Goal: Transaction & Acquisition: Purchase product/service

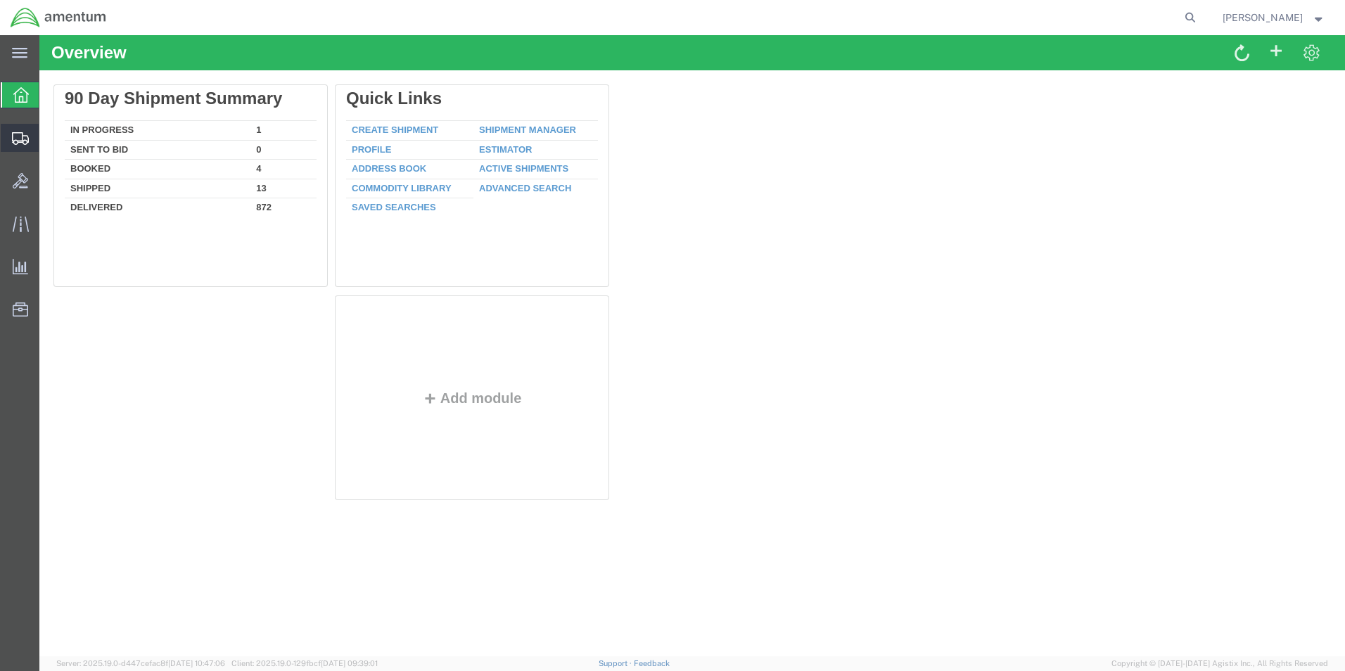
click at [0, 0] on span "Create Shipment" at bounding box center [0, 0] width 0 height 0
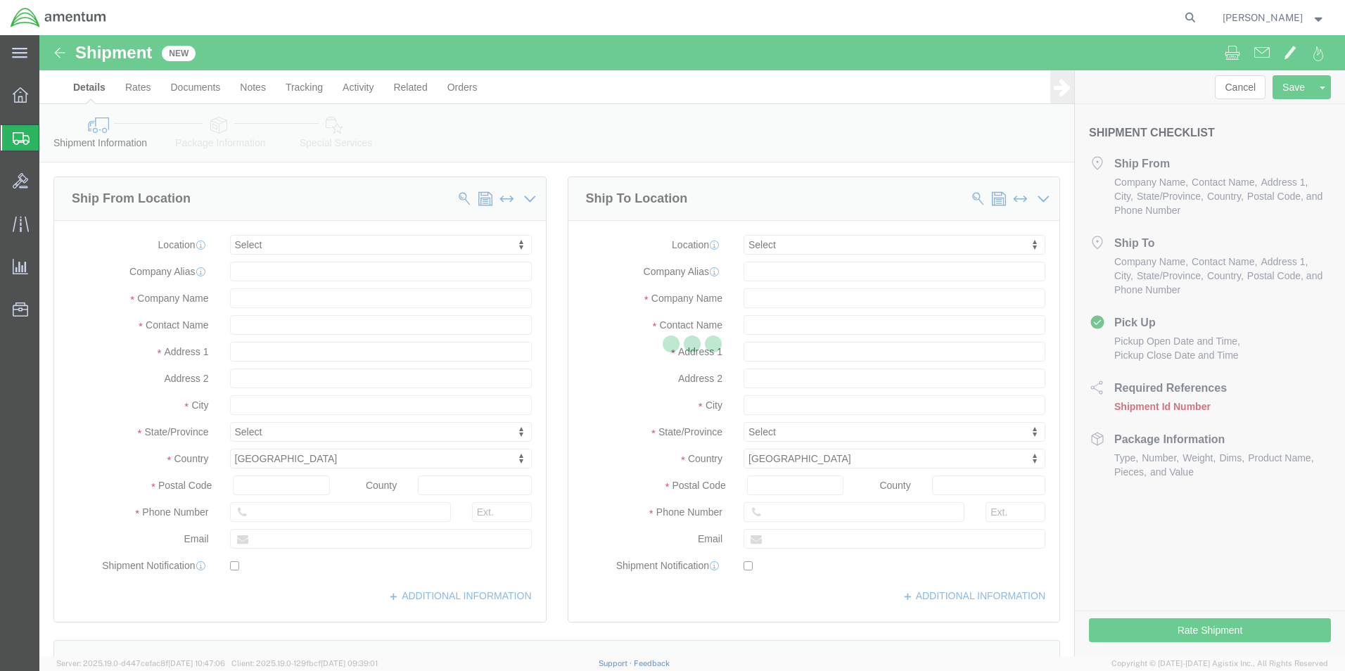
select select
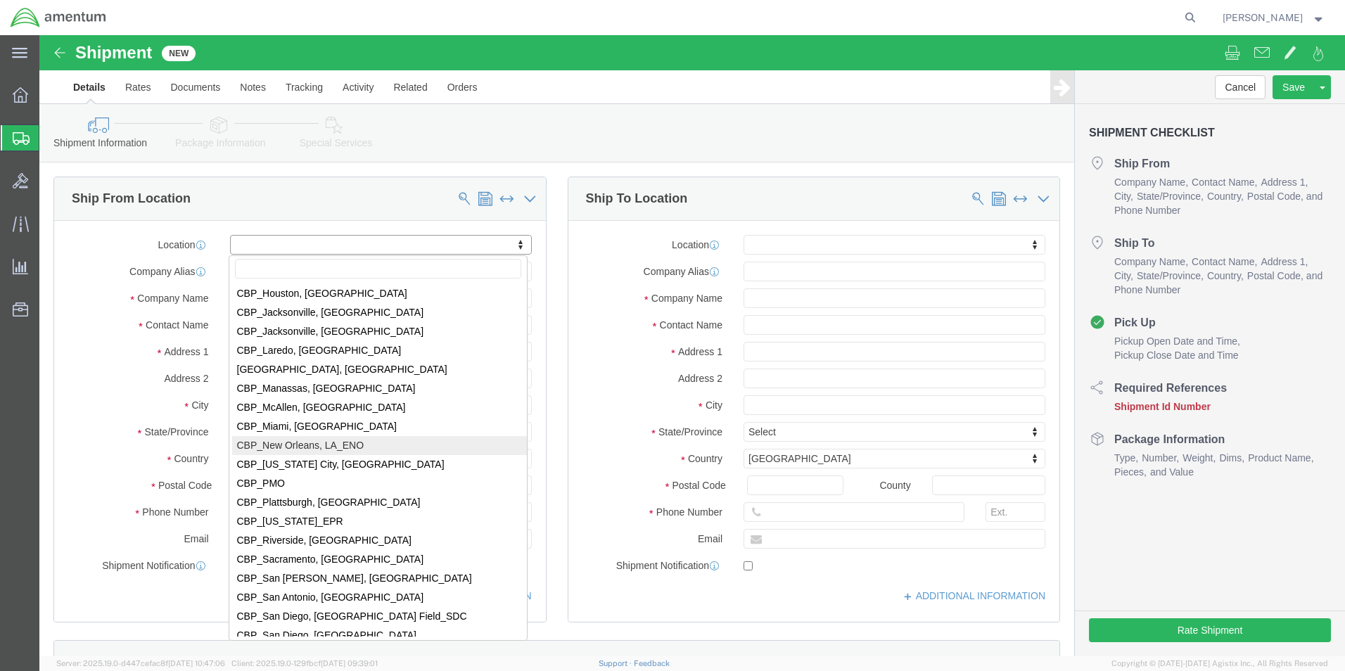
scroll to position [2877, 0]
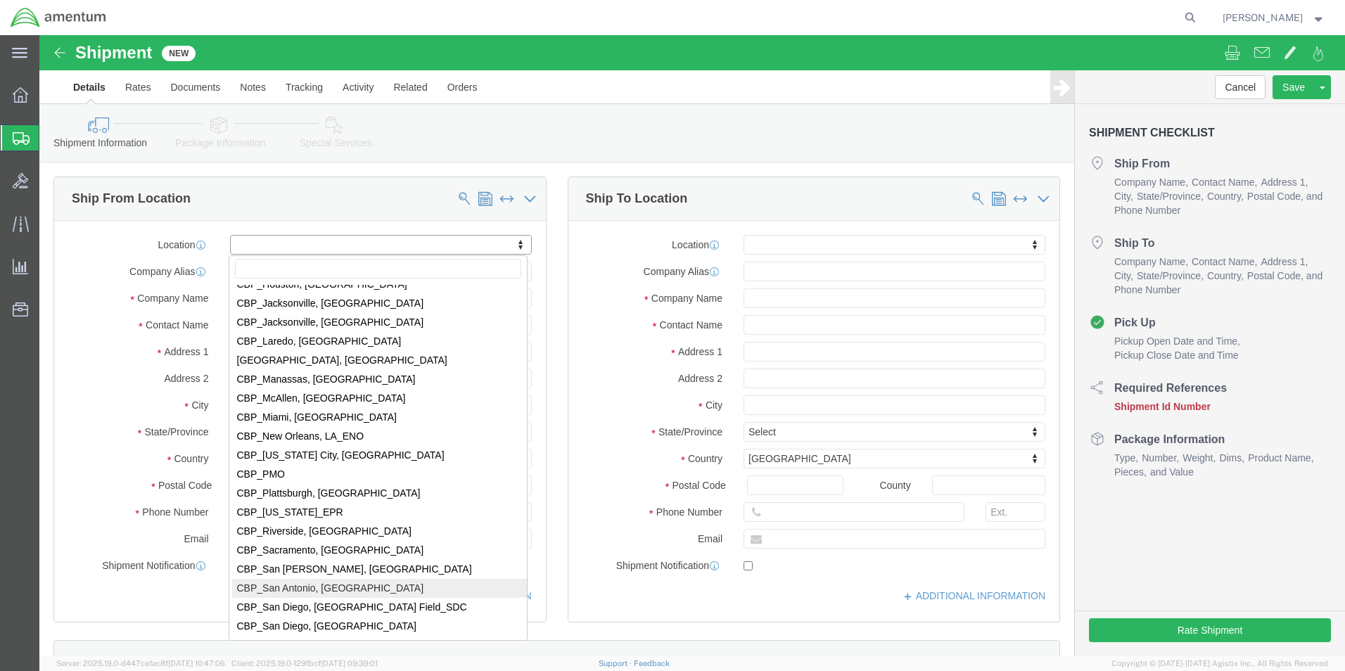
select select "49945"
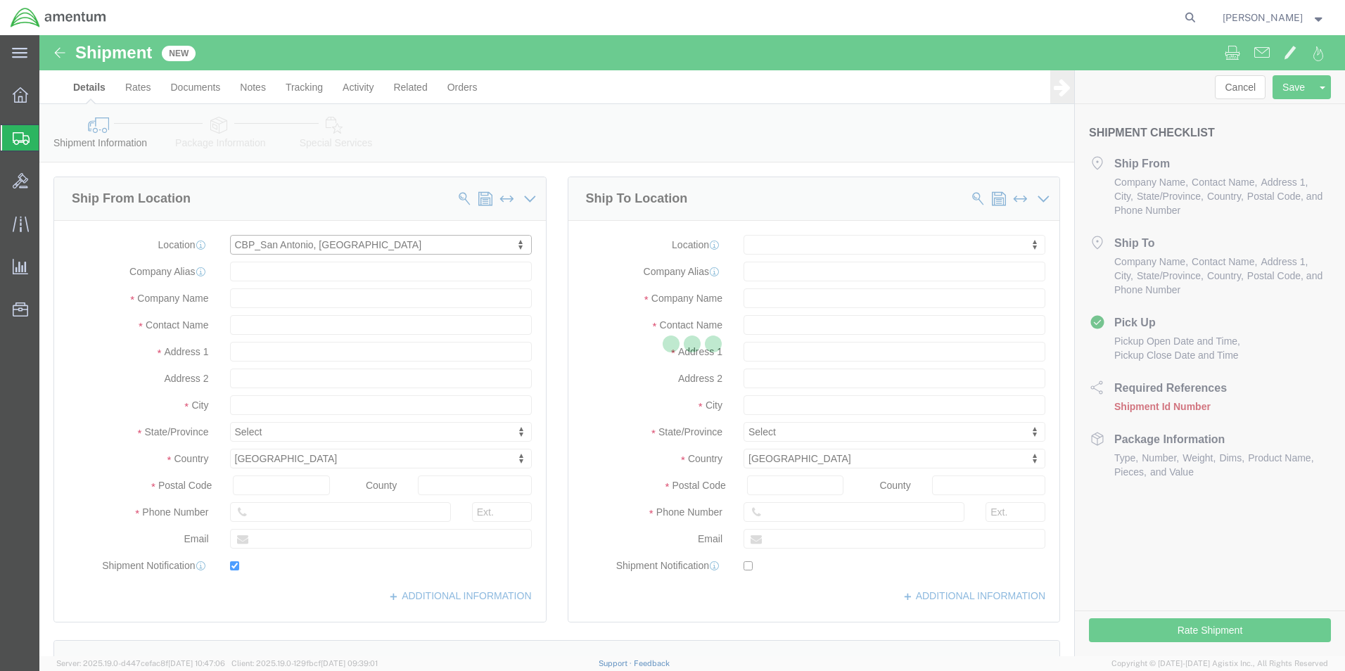
type input "[STREET_ADDRESS][PERSON_NAME]"
type input "Bldg. #2"
type input "78216"
type input "[PHONE_NUMBER]"
type input "[PERSON_NAME][EMAIL_ADDRESS][PERSON_NAME][DOMAIN_NAME]"
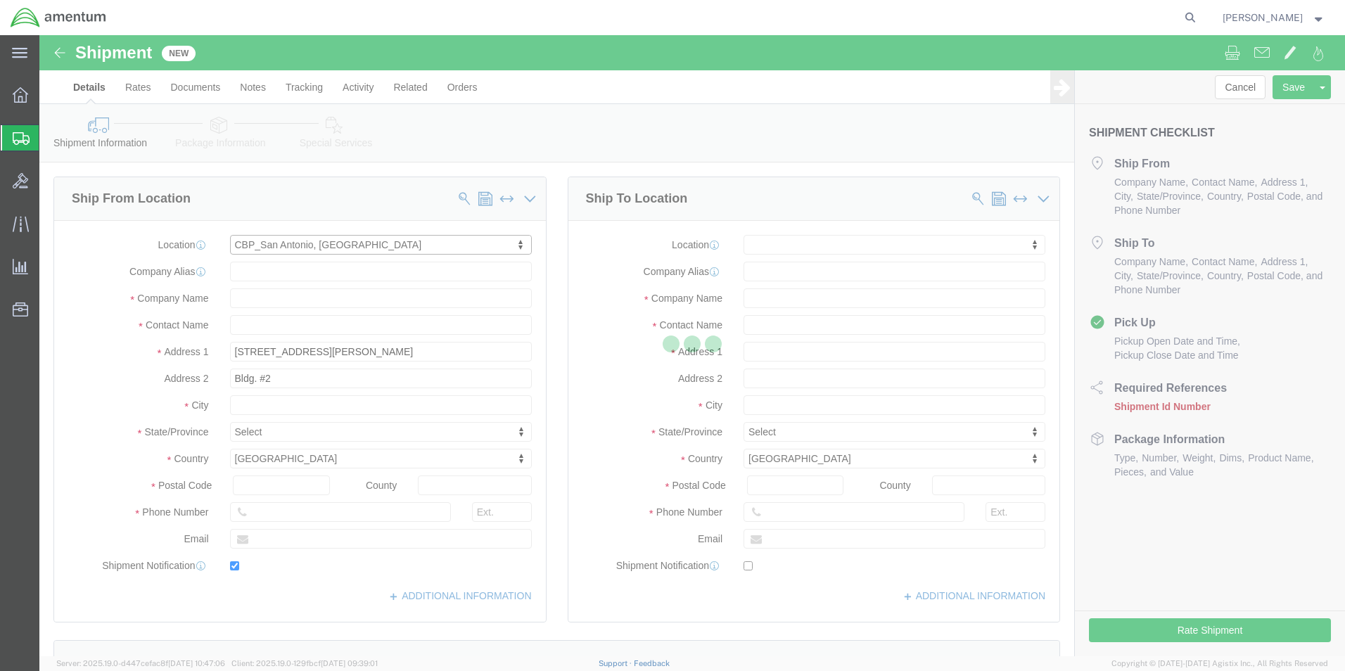
checkbox input "true"
type input "Amentum Services, Inc"
type input "[PERSON_NAME]"
type input "San Antonio"
select select "[GEOGRAPHIC_DATA]"
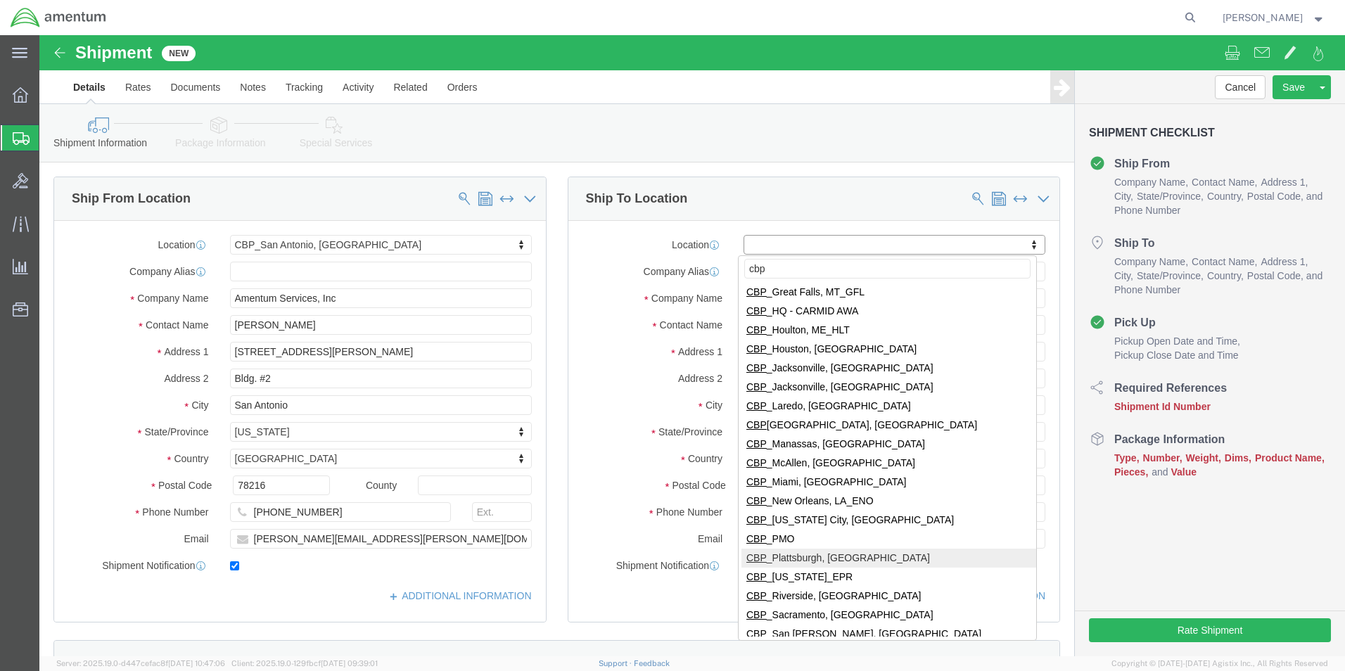
scroll to position [352, 0]
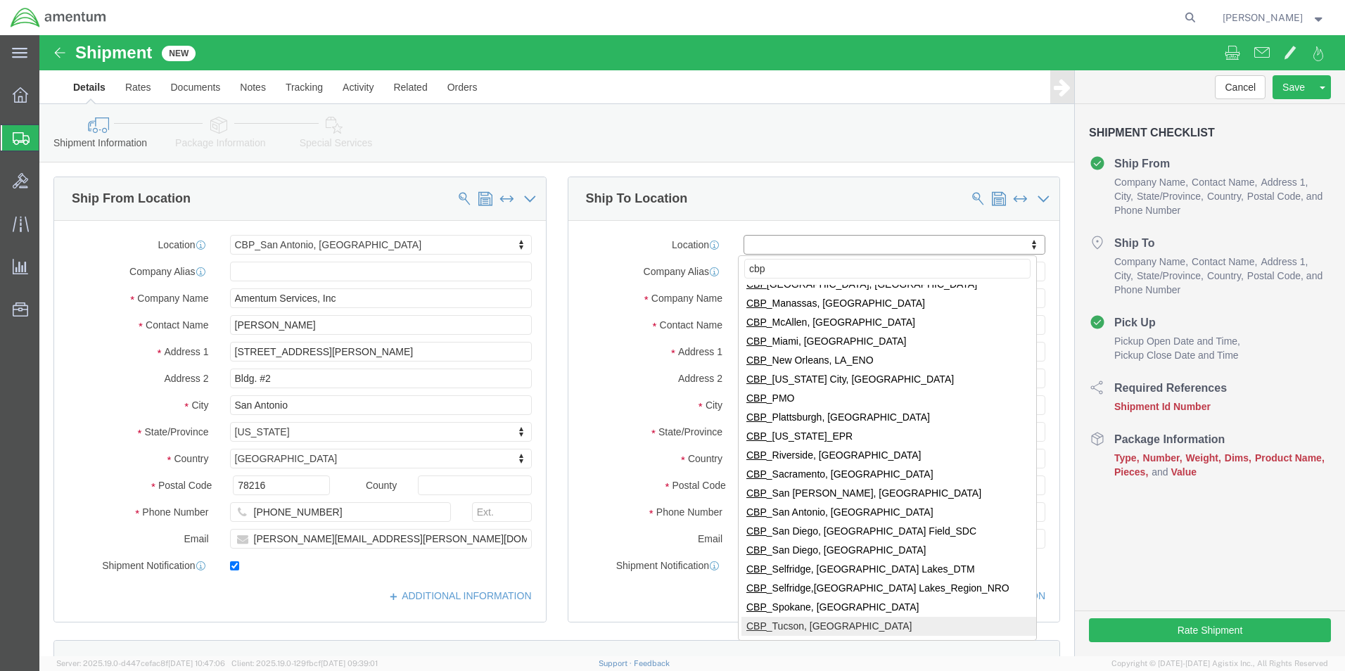
type input "cbp"
select select "49949"
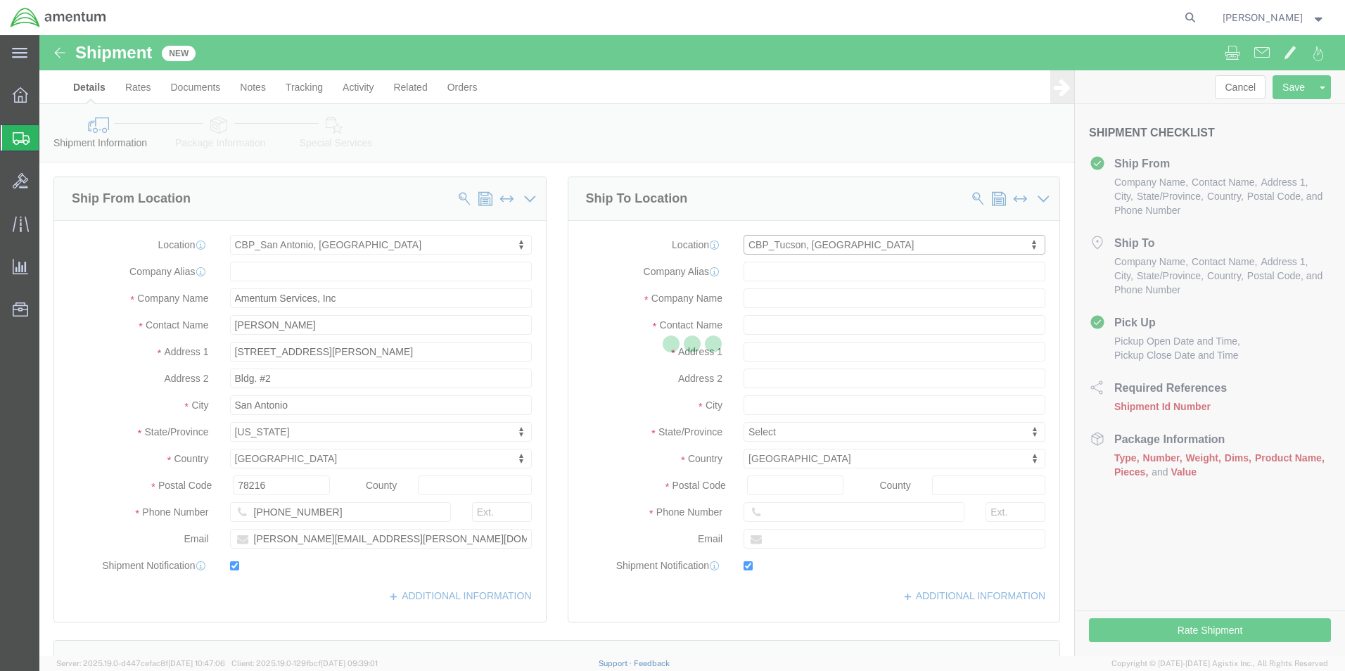
type input "[STREET_ADDRESS]"
type input "[PERSON_NAME] [GEOGRAPHIC_DATA]"
type input "85707"
type input "[PHONE_NUMBER]"
type input "[PERSON_NAME][EMAIL_ADDRESS][PERSON_NAME][DOMAIN_NAME]"
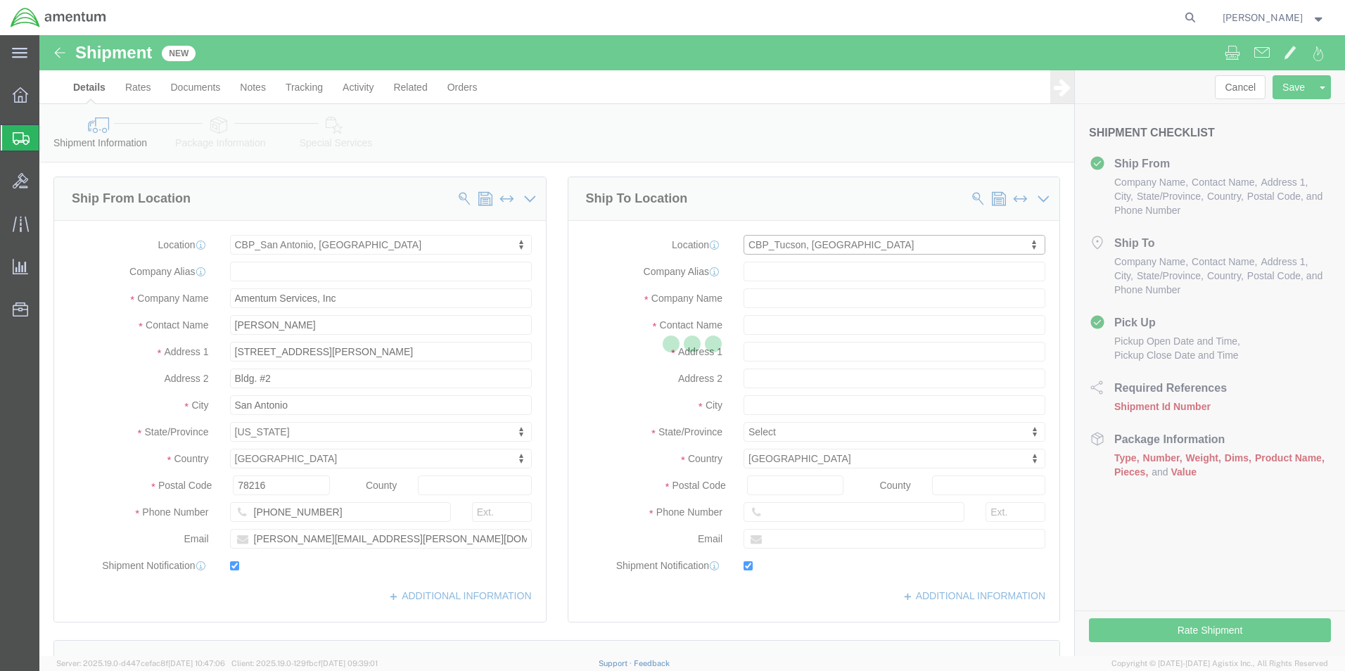
checkbox input "true"
type input "Amentum Services, Inc"
type input "[PERSON_NAME]"
type input "DM AFB"
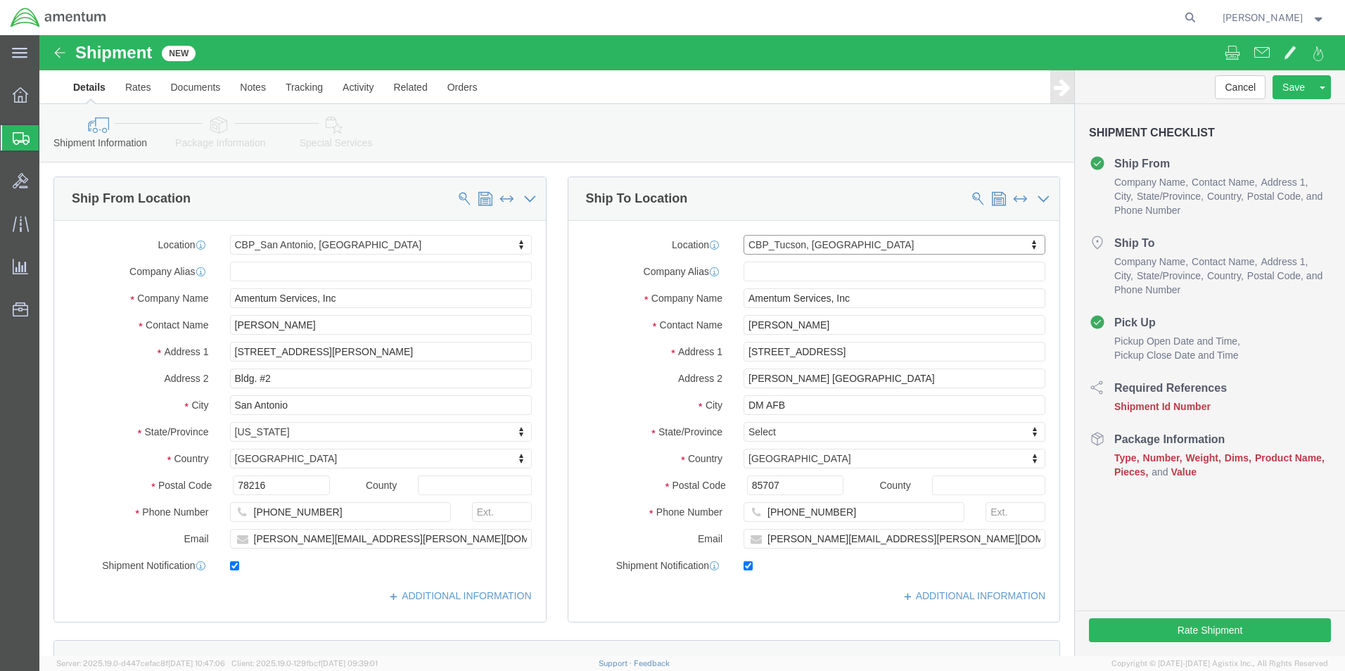
select select "AZ"
click div "Ship To Location Location [GEOGRAPHIC_DATA], [GEOGRAPHIC_DATA] My Profile Locat…"
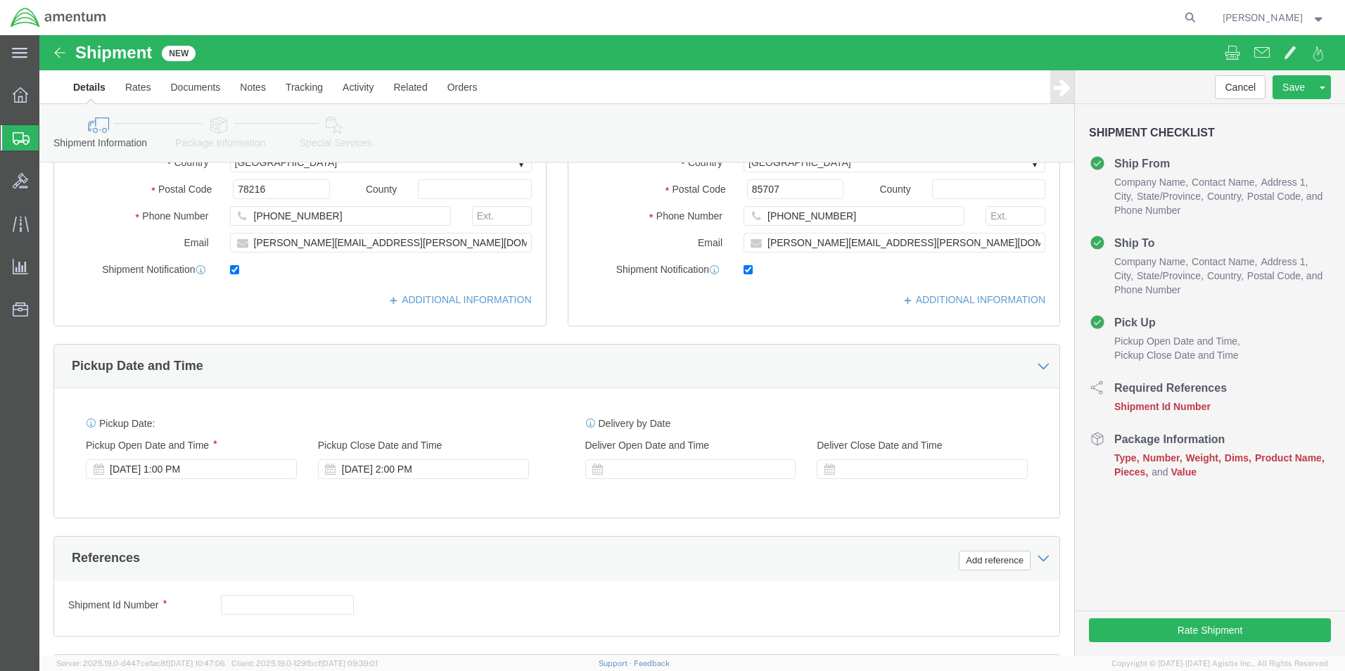
scroll to position [422, 0]
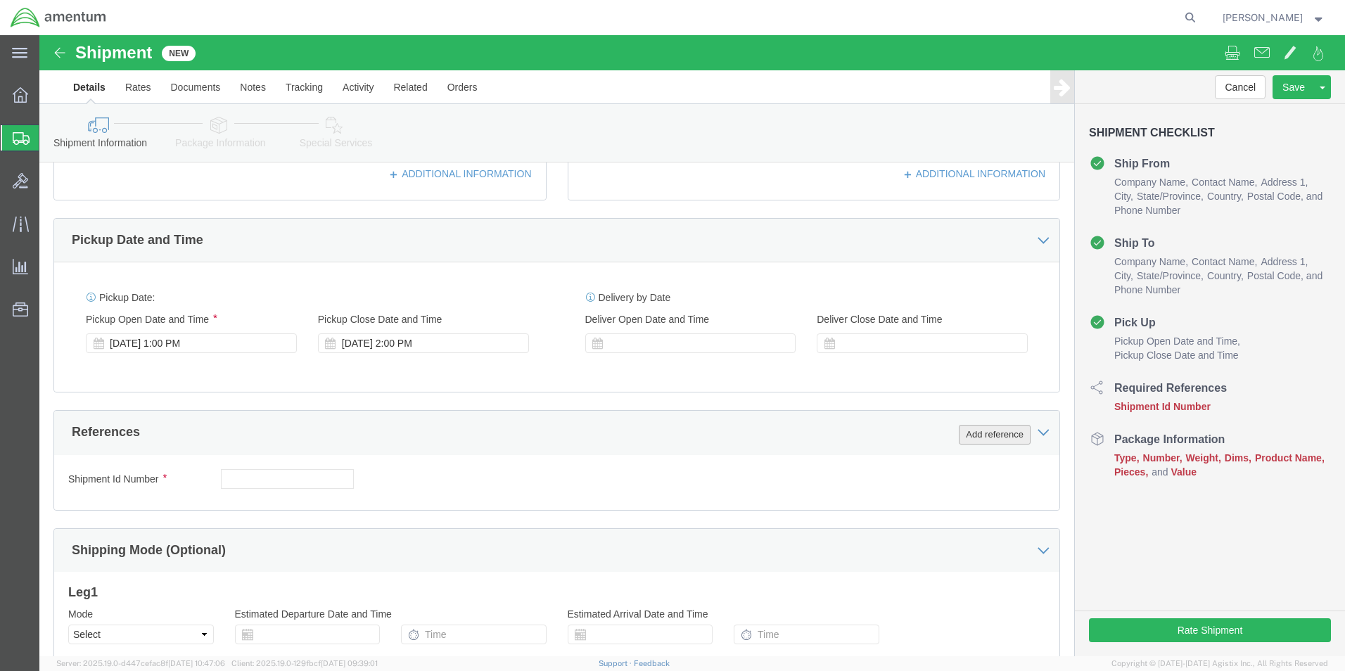
click button "Add reference"
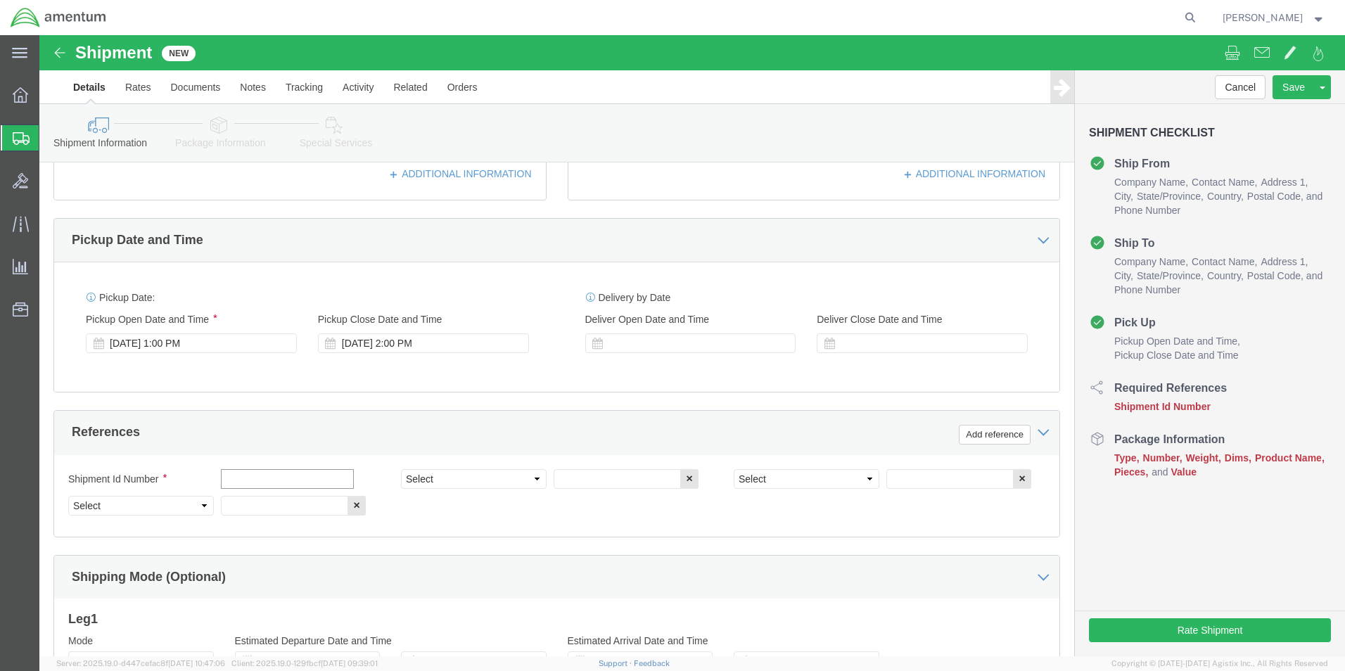
click input "text"
type input "Gasket Ant"
click select "Select Account Type Activity ID Airline Appointment Number ASN Batch Request # …"
select select "DEPT"
click select "Select Account Type Activity ID Airline Appointment Number ASN Batch Request # …"
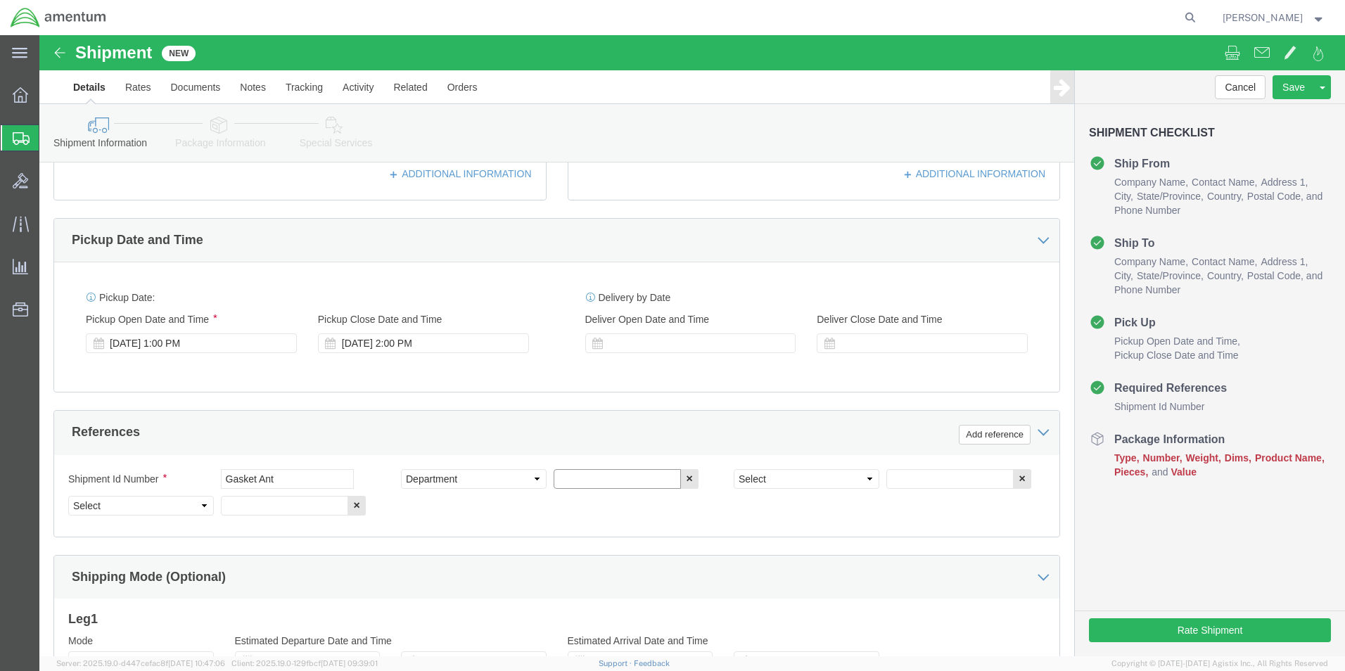
click input "text"
type input "CBP"
click select "Select Account Type Activity ID Airline Appointment Number ASN Batch Request # …"
select select "PROJNUM"
click select "Select Account Type Activity ID Airline Appointment Number ASN Batch Request # …"
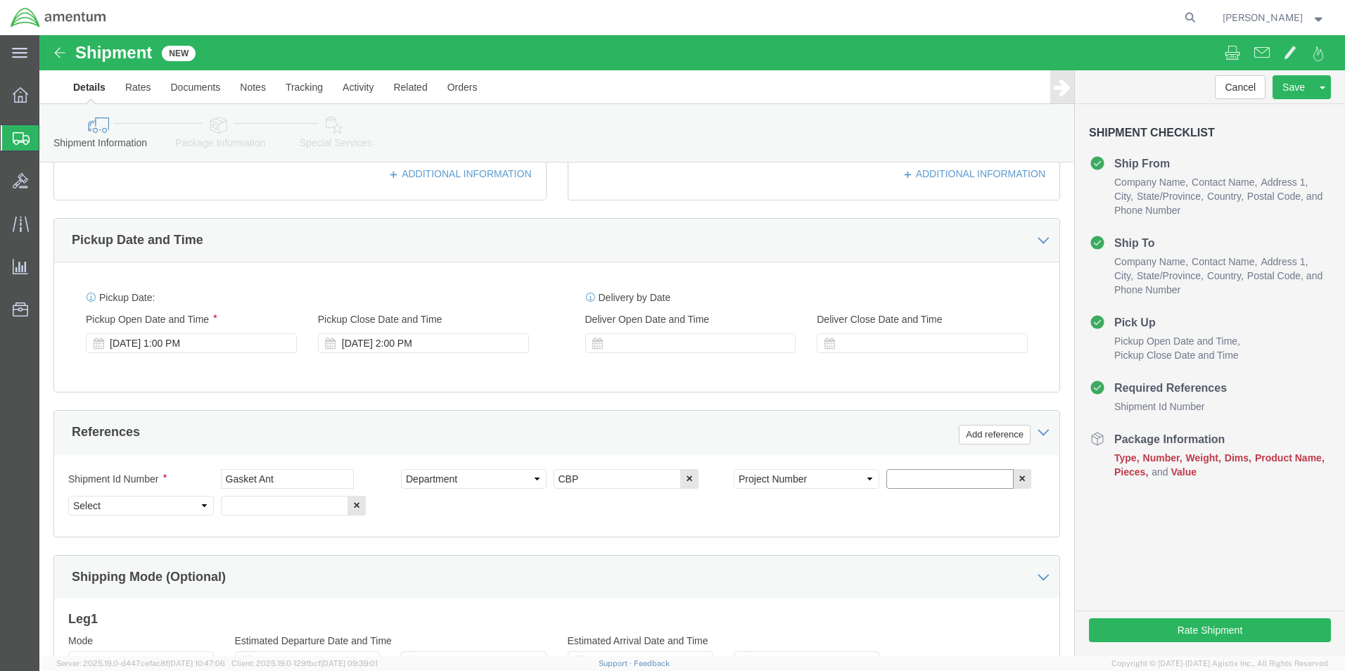
click input "text"
type input "6118.03.03.2219.000.WST.0000"
click select "Select Account Type Activity ID Airline Appointment Number ASN Batch Request # …"
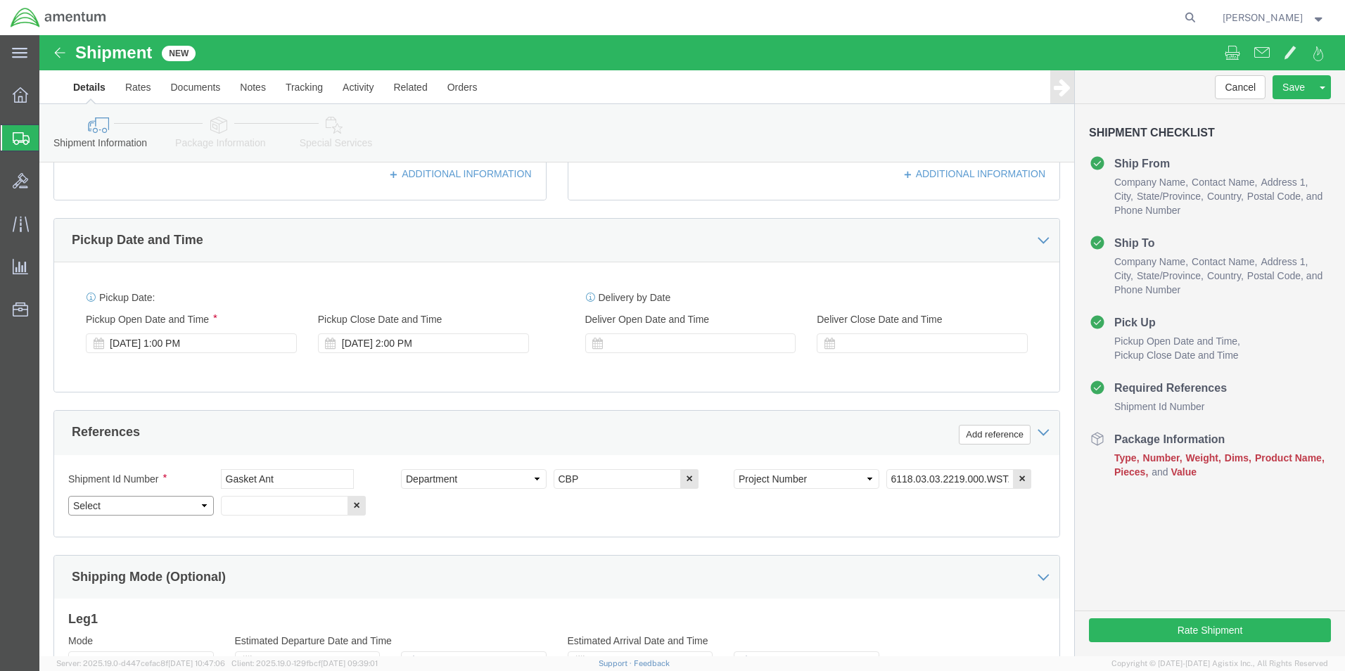
select select "CUSTREF"
click select "Select Account Type Activity ID Airline Appointment Number ASN Batch Request # …"
click input "text"
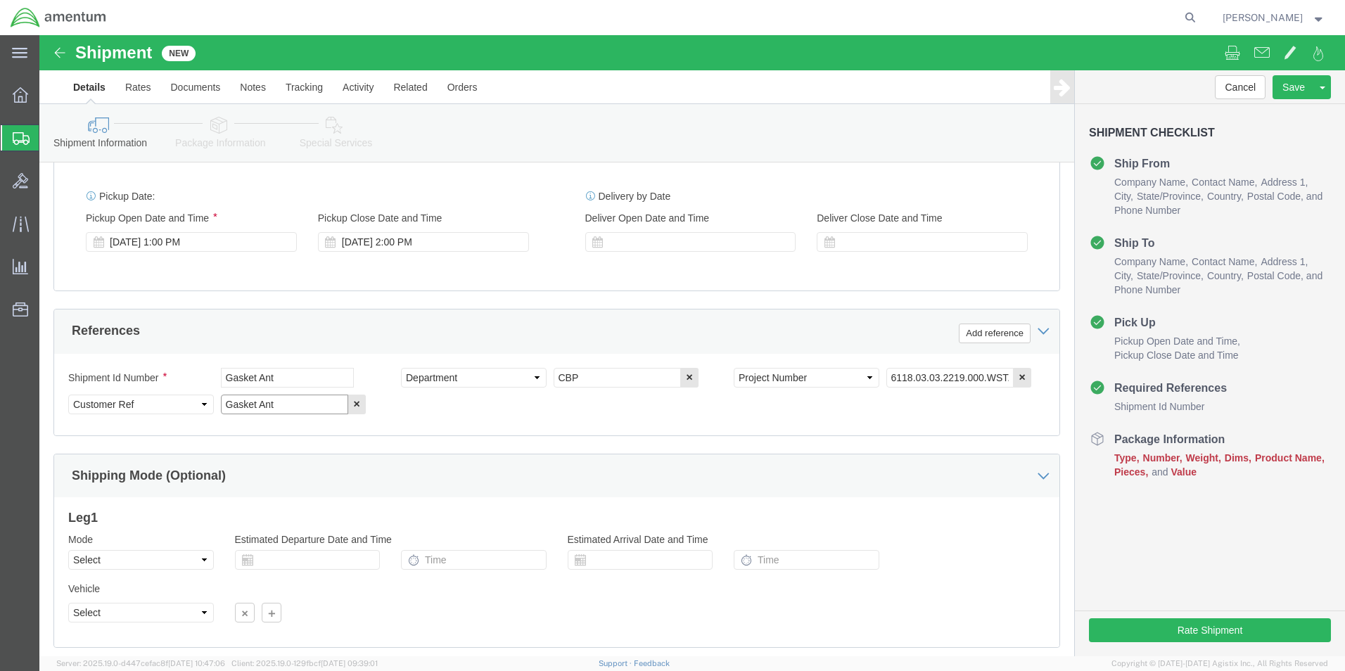
scroll to position [613, 0]
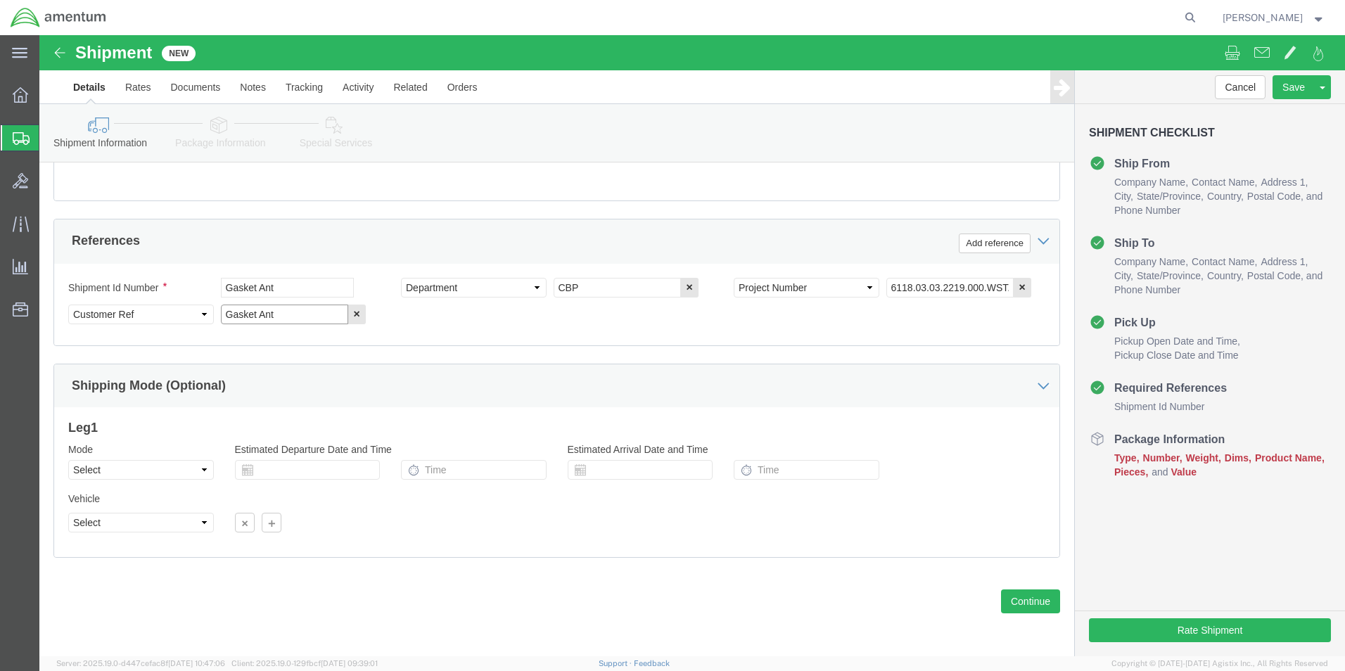
type input "Gasket Ant"
click select "Select Air Less than Truckload Multi-Leg Ocean Freight Rail Small Parcel Truckl…"
select select "SMAL"
click select "Select Air Less than Truckload Multi-Leg Ocean Freight Rail Small Parcel Truckl…"
click div "Please fix the following errors Ship From Location Location [GEOGRAPHIC_DATA], …"
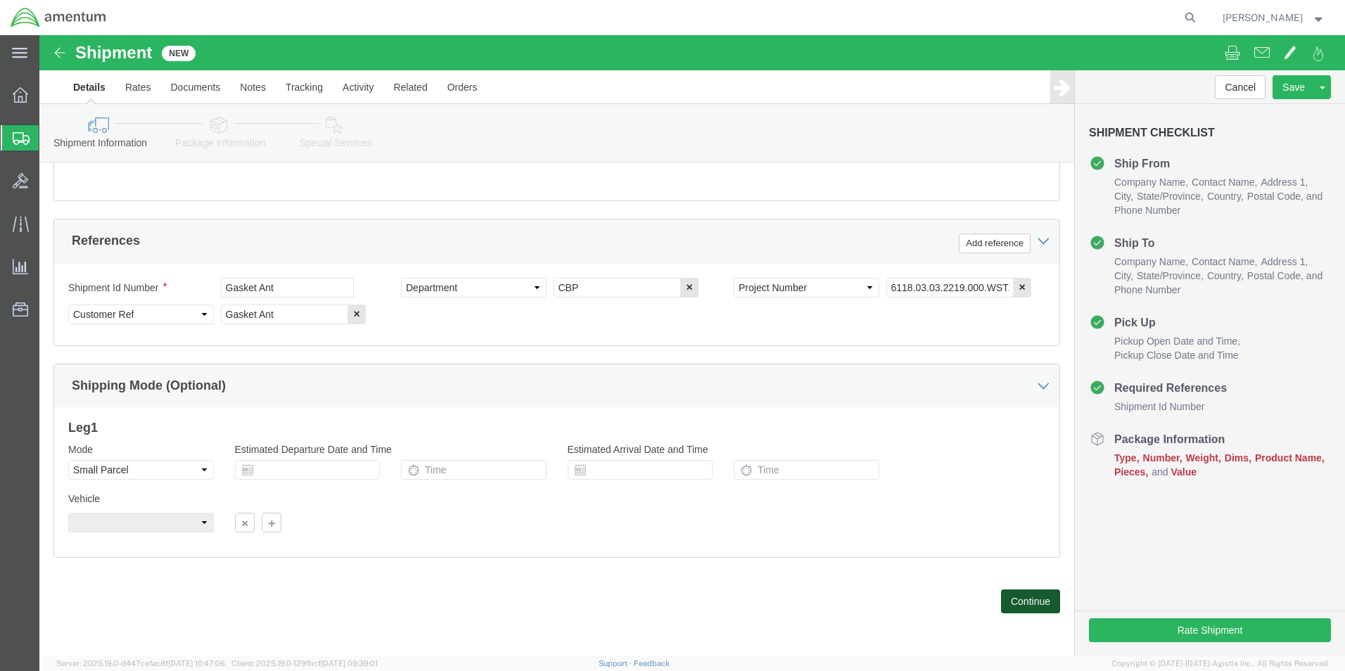
click button "Continue"
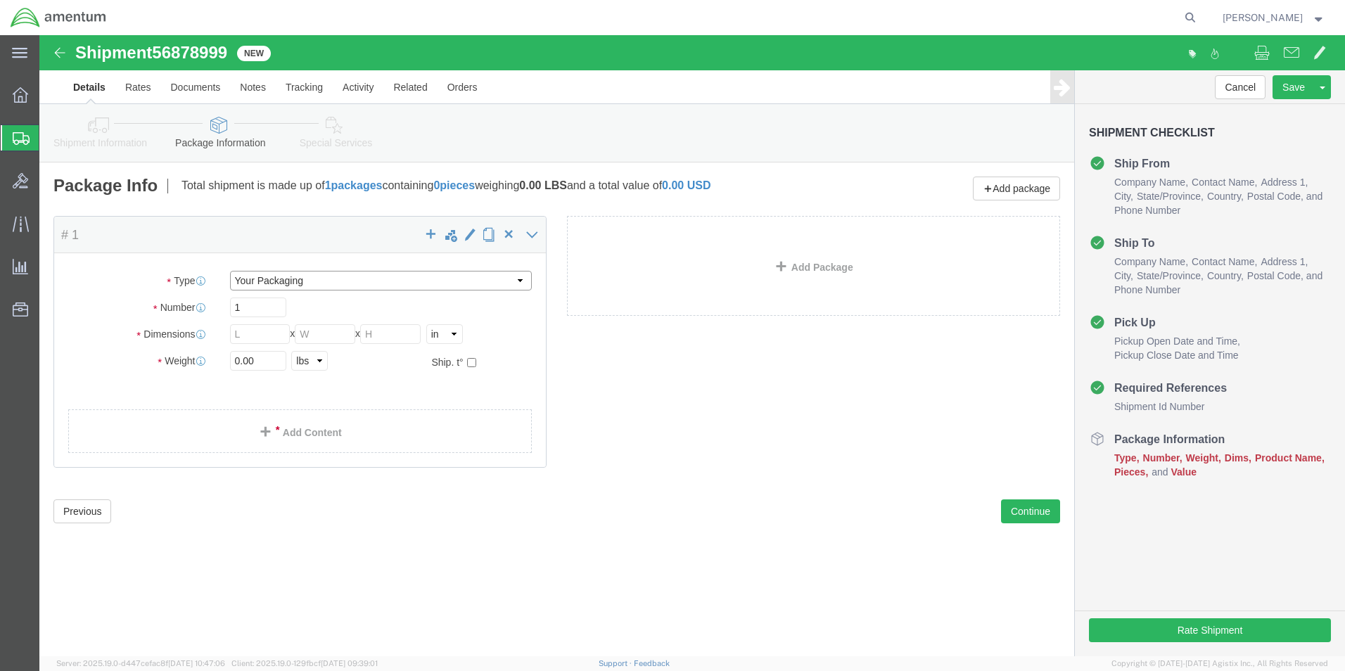
click select "Select Bale(s) Basket(s) Bolt(s) Bottle(s) Buckets Bulk Bundle(s) Can(s) Cardbo…"
select select "ENV"
click select "Select Bale(s) Basket(s) Bolt(s) Bottle(s) Buckets Bulk Bundle(s) Can(s) Cardbo…"
type input "9.50"
type input "12.50"
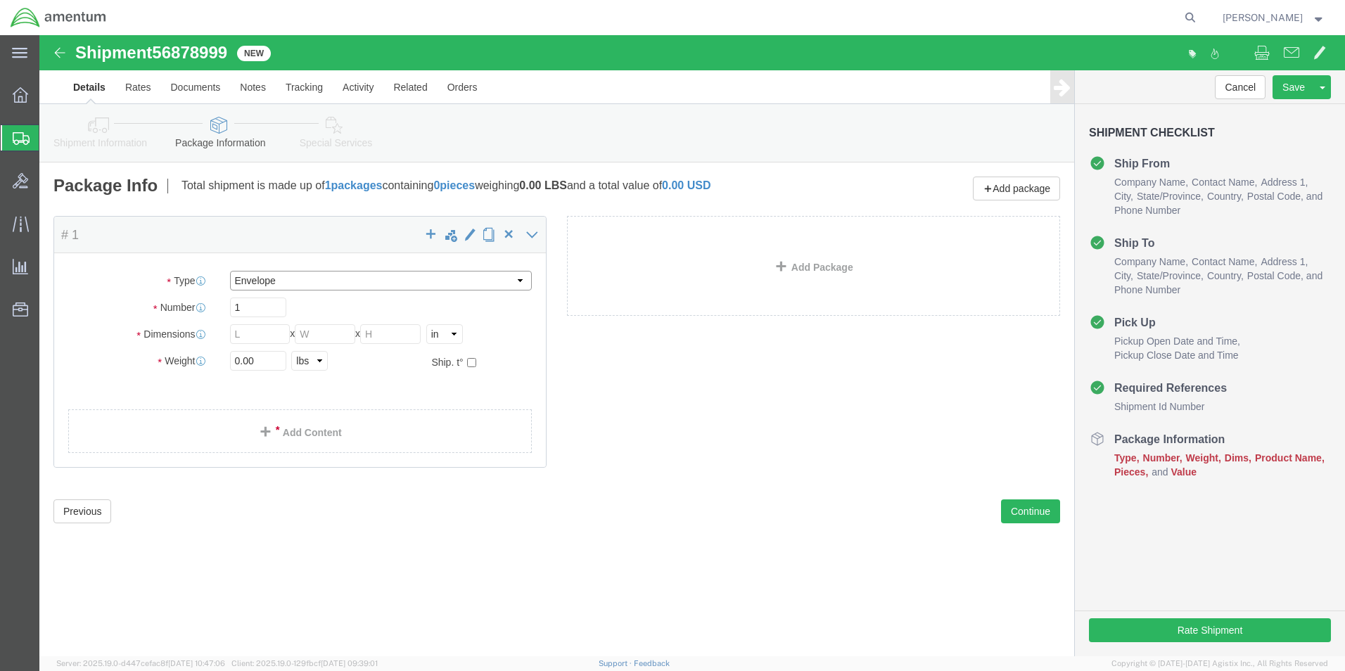
type input "0.25"
type input "1"
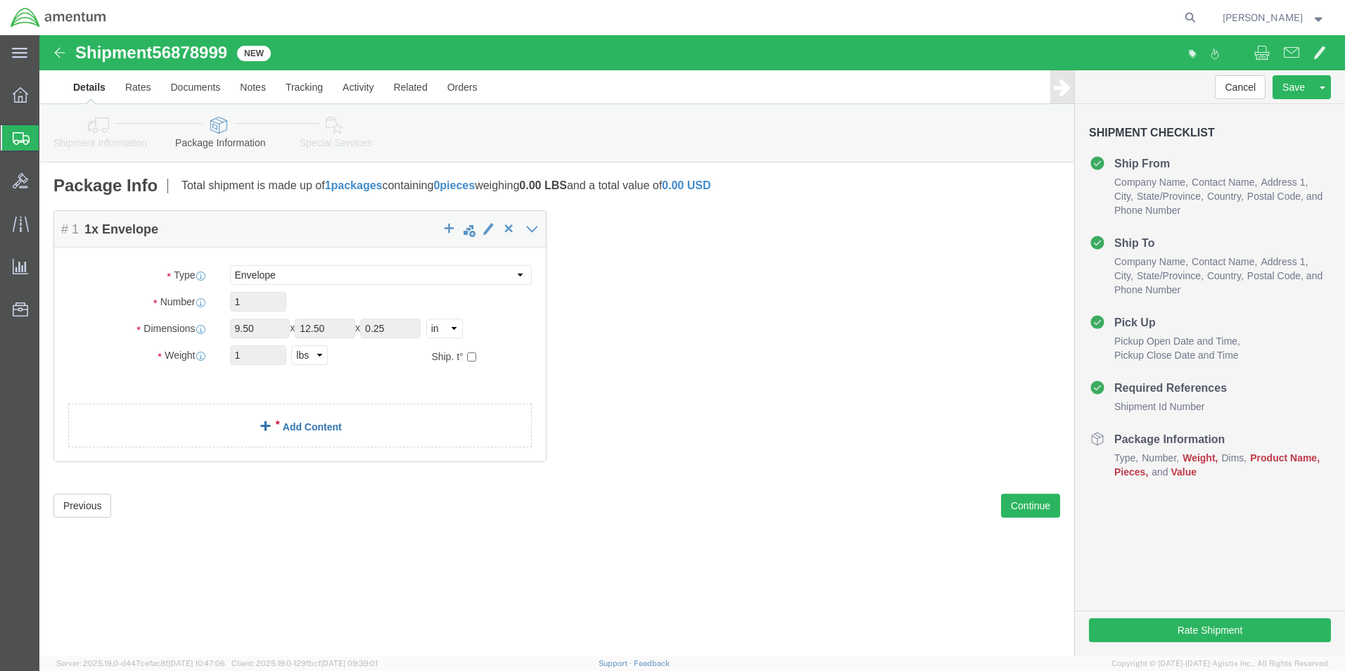
click link "Add Content"
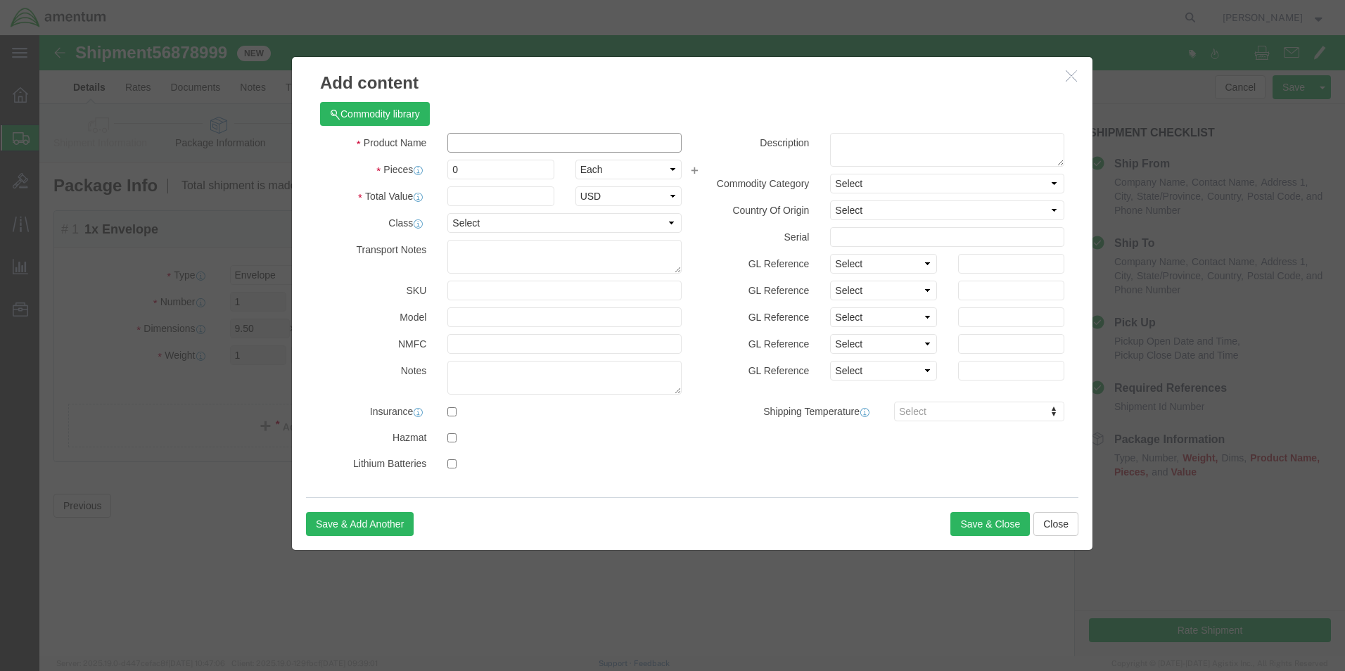
click input "text"
type input "Gasket Ant AG282000-04"
click input "0"
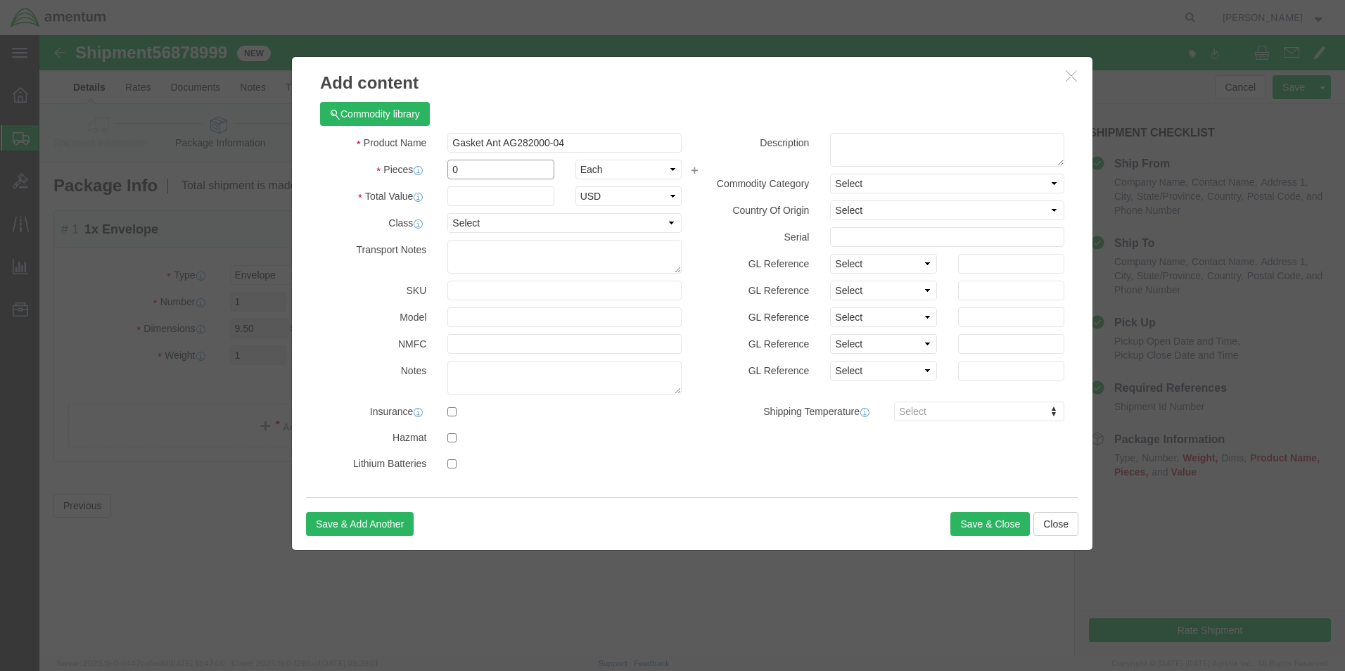
drag, startPoint x: 445, startPoint y: 132, endPoint x: 406, endPoint y: 136, distance: 38.9
click div "0"
type input "1"
click input "text"
type input "50.00"
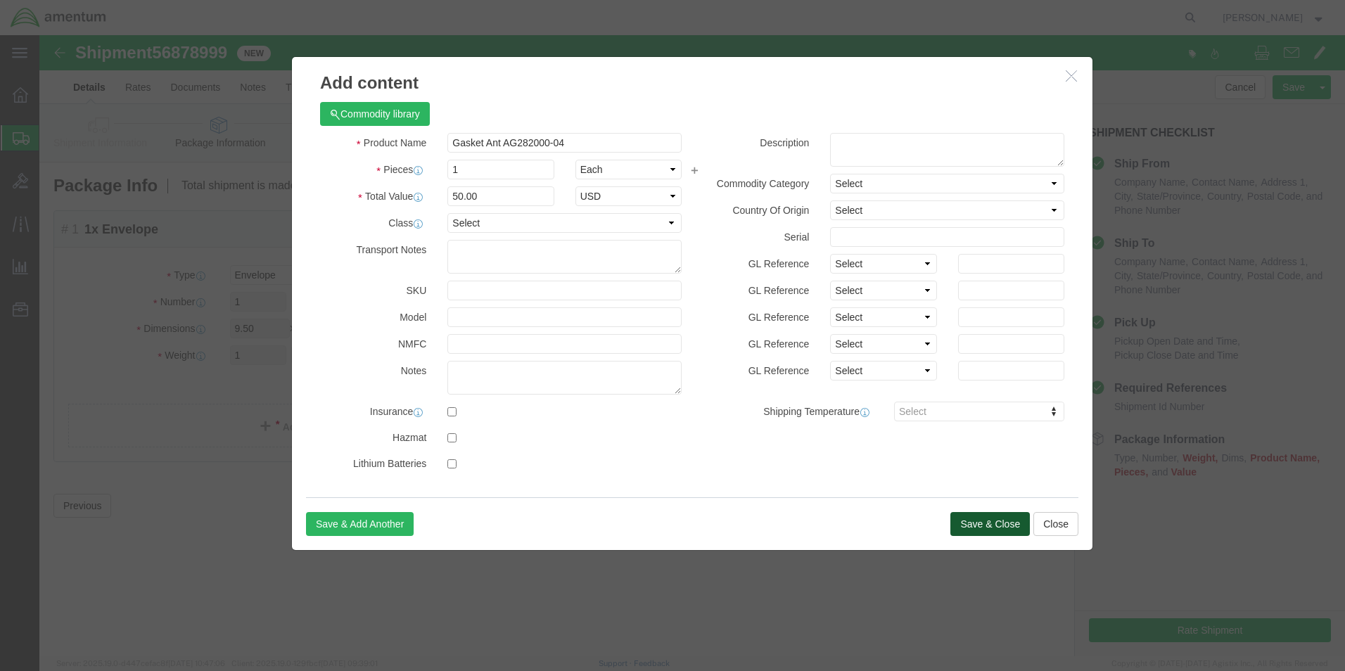
click button "Save & Close"
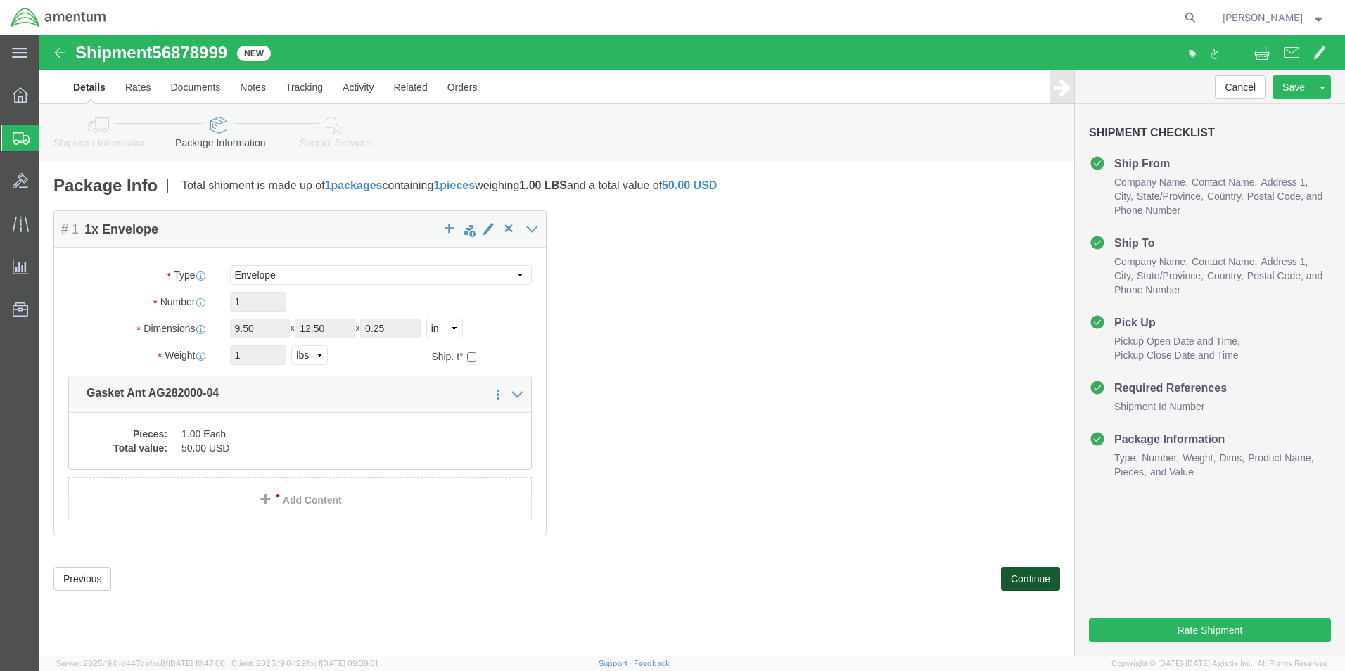
click button "Continue"
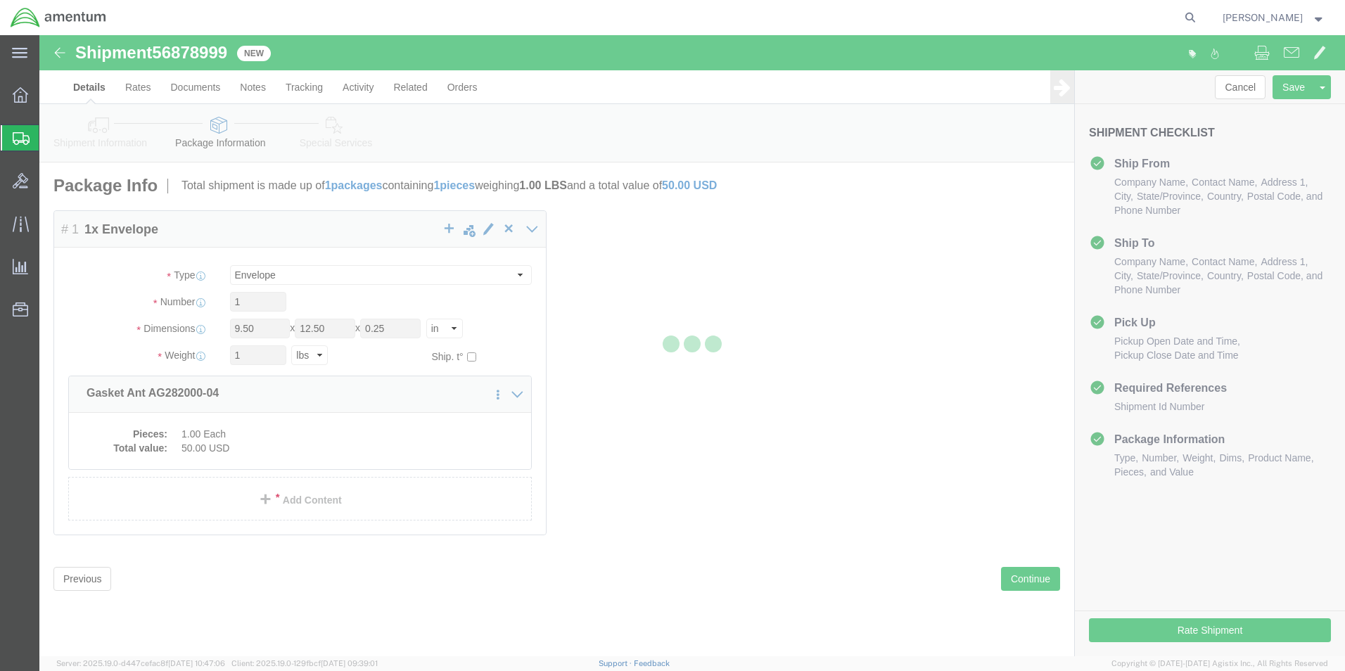
select select
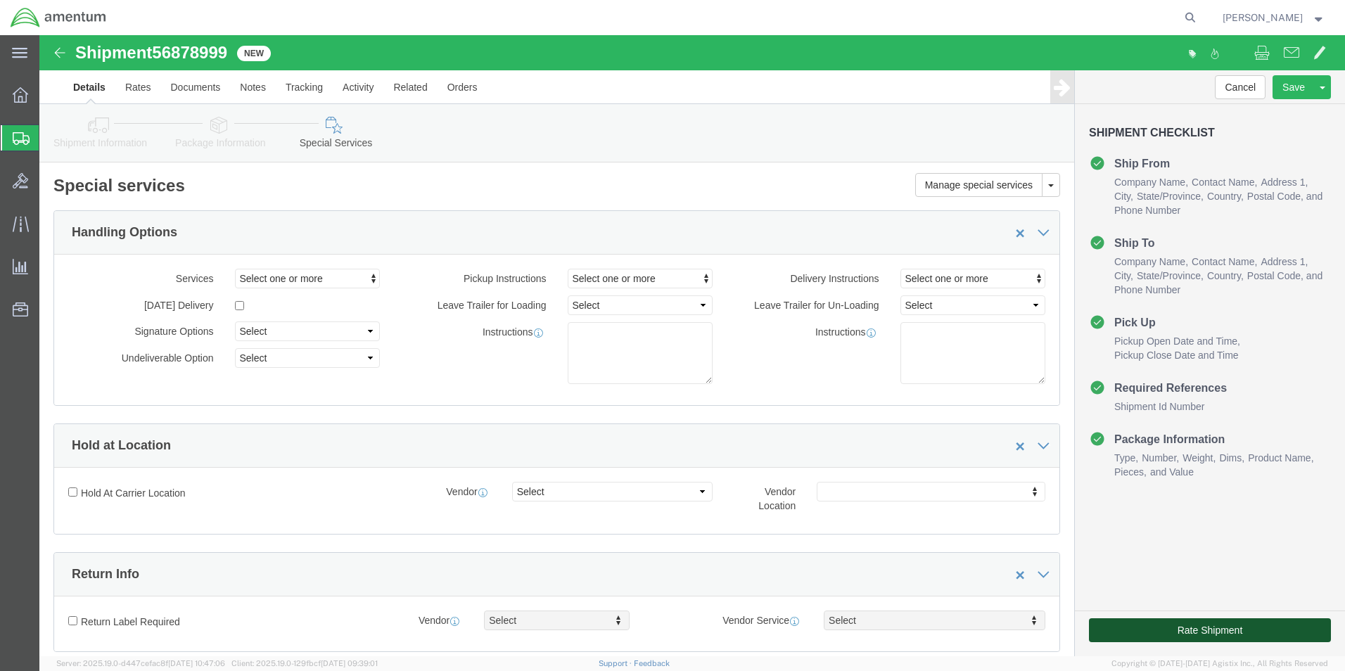
click button "Rate Shipment"
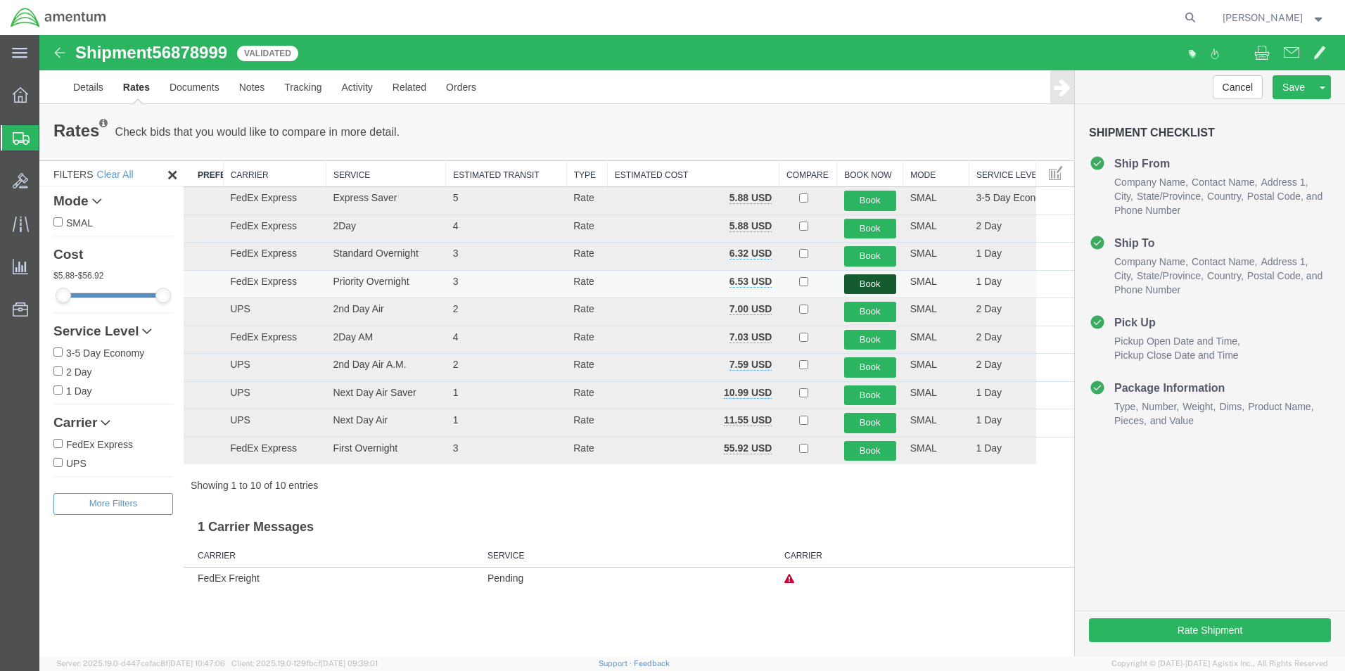
click at [861, 290] on button "Book" at bounding box center [870, 284] width 52 height 20
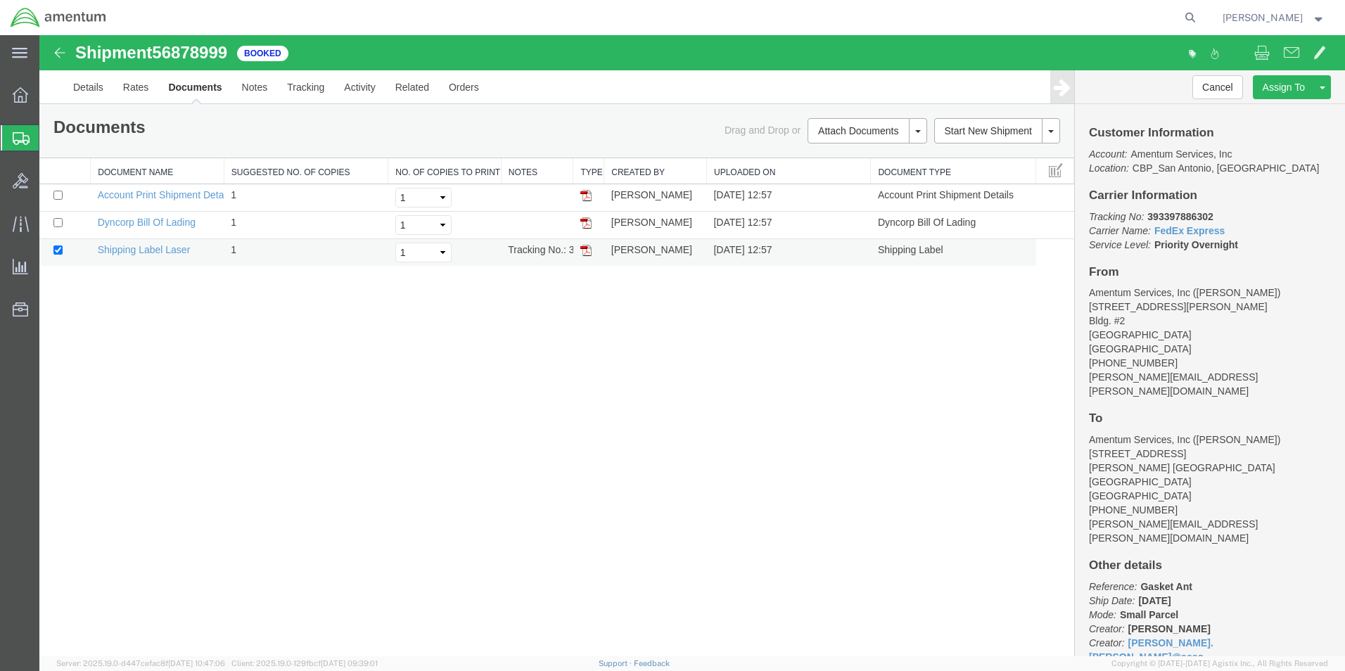
click at [587, 250] on img at bounding box center [585, 250] width 11 height 11
